Goal: Navigation & Orientation: Find specific page/section

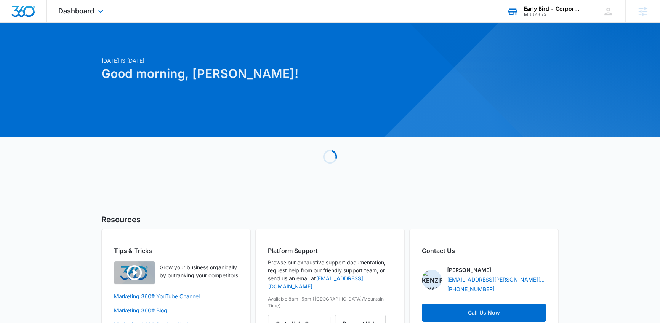
click at [559, 9] on div "Early Bird - Corporate" at bounding box center [552, 9] width 56 height 6
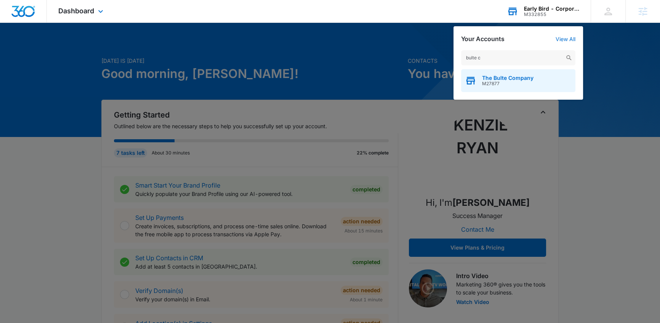
type input "bulte c"
click at [516, 76] on span "The Bulte Company" at bounding box center [507, 78] width 51 height 6
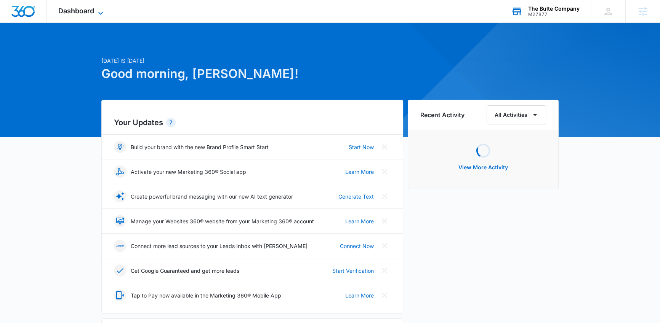
click at [61, 10] on span "Dashboard" at bounding box center [76, 11] width 36 height 8
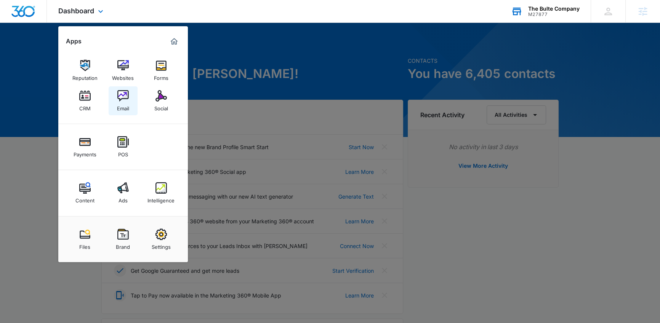
click at [126, 102] on div "Email" at bounding box center [123, 107] width 12 height 10
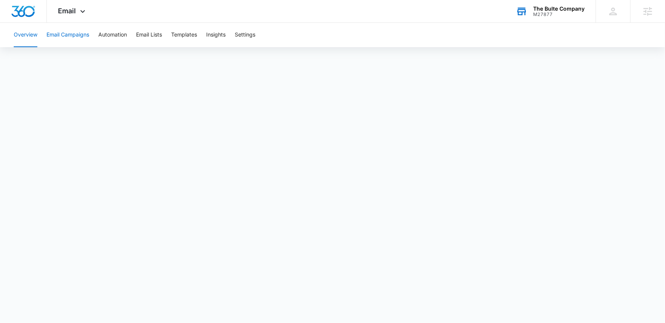
click at [82, 36] on button "Email Campaigns" at bounding box center [67, 35] width 43 height 24
click at [155, 36] on button "Email Lists" at bounding box center [149, 35] width 26 height 24
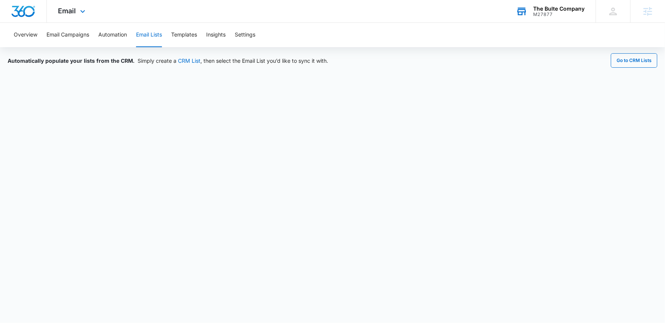
click at [69, 4] on div "Email Apps Reputation Websites Forms CRM Email Social Payments POS Content Ads …" at bounding box center [73, 11] width 52 height 22
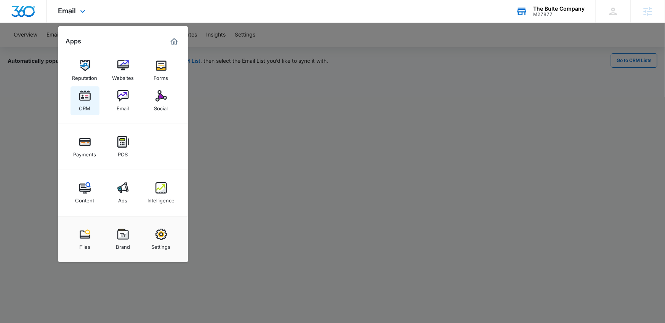
click at [82, 102] on div "CRM" at bounding box center [84, 107] width 11 height 10
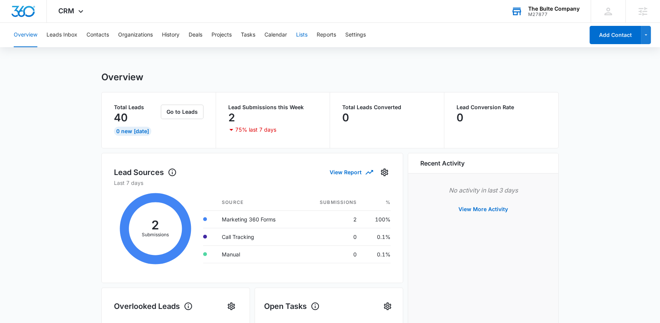
click at [303, 40] on button "Lists" at bounding box center [301, 35] width 11 height 24
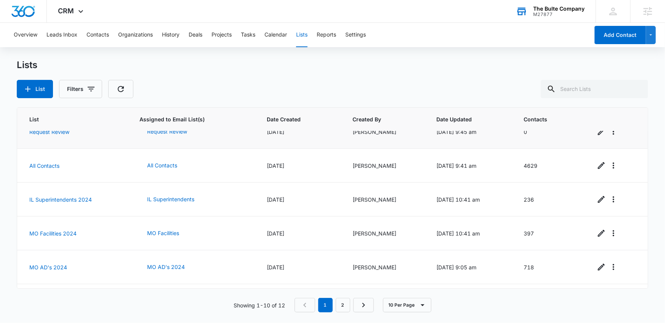
scroll to position [51, 0]
click at [85, 16] on div "CRM Apps Reputation Websites Forms CRM Email Social Payments POS Content Ads In…" at bounding box center [72, 11] width 50 height 22
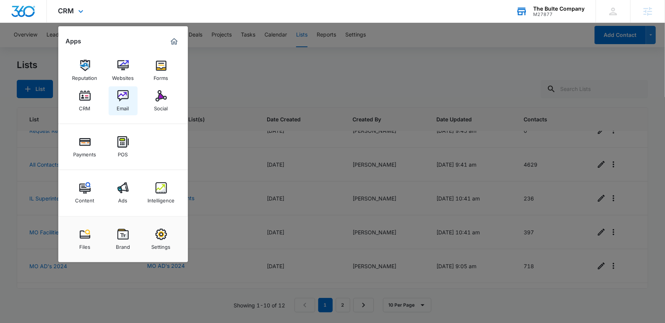
click at [127, 96] on img at bounding box center [122, 95] width 11 height 11
